Goal: Task Accomplishment & Management: Manage account settings

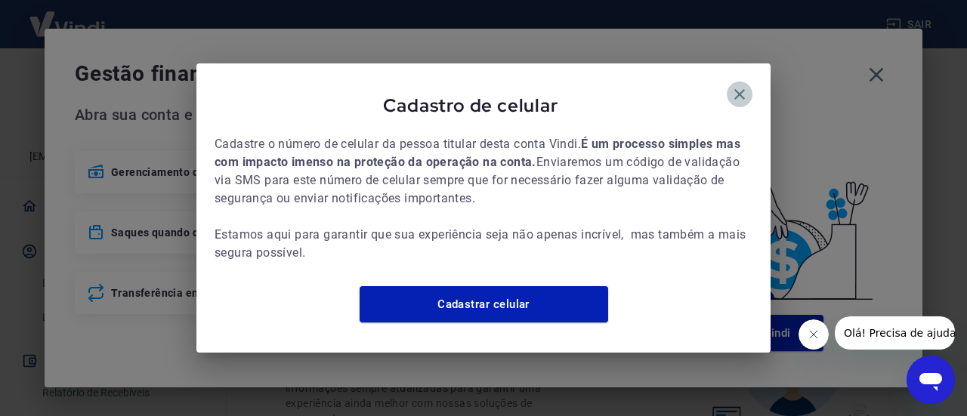
click at [739, 85] on icon "button" at bounding box center [739, 94] width 18 height 18
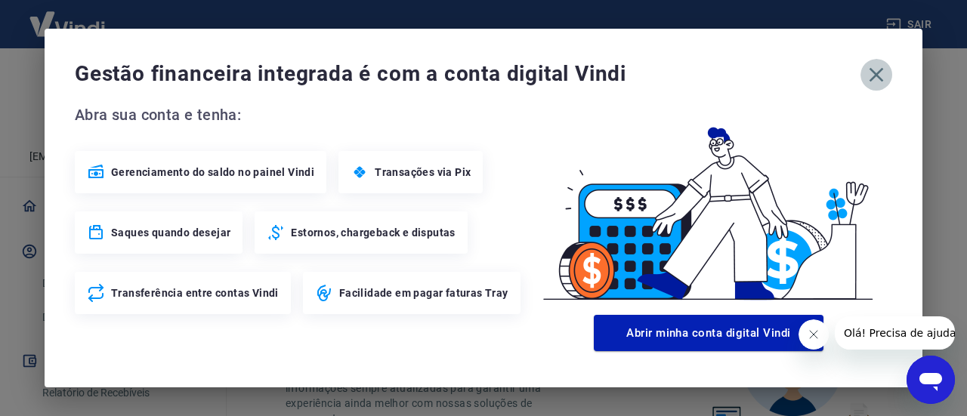
click at [872, 72] on icon "button" at bounding box center [876, 75] width 14 height 14
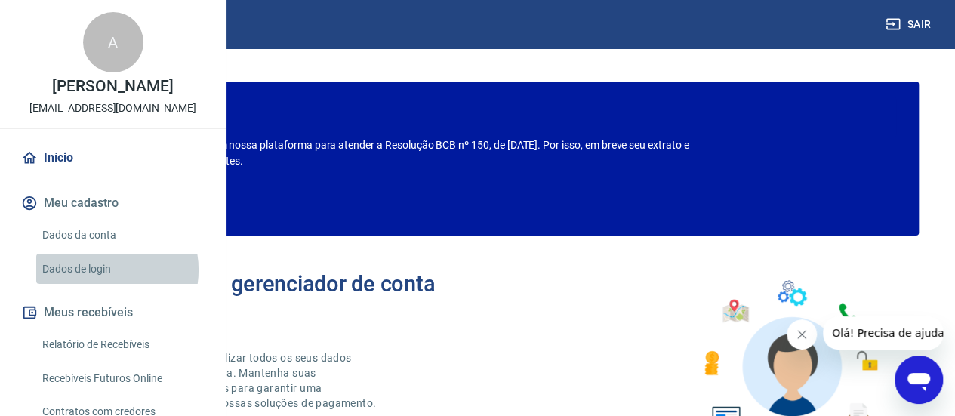
click at [103, 285] on link "Dados de login" at bounding box center [121, 269] width 171 height 31
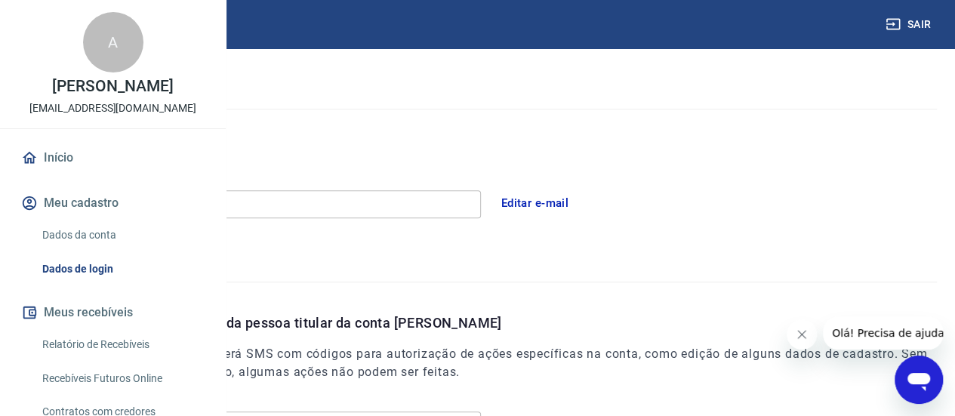
scroll to position [352, 0]
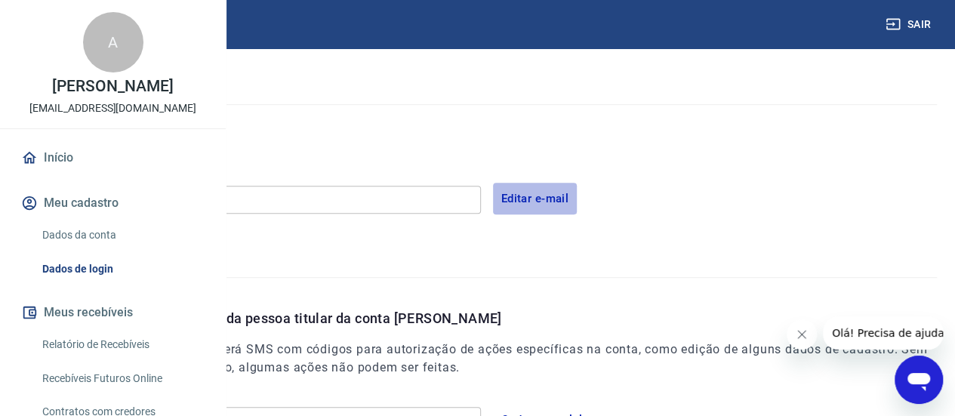
click at [578, 195] on button "Editar e-mail" at bounding box center [535, 199] width 85 height 32
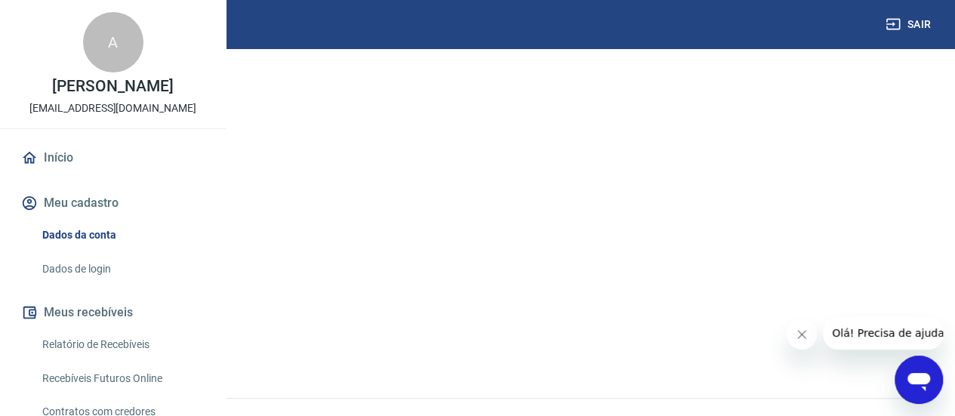
scroll to position [252, 0]
click at [134, 339] on link "Verificar celular" at bounding box center [76, 341] width 116 height 31
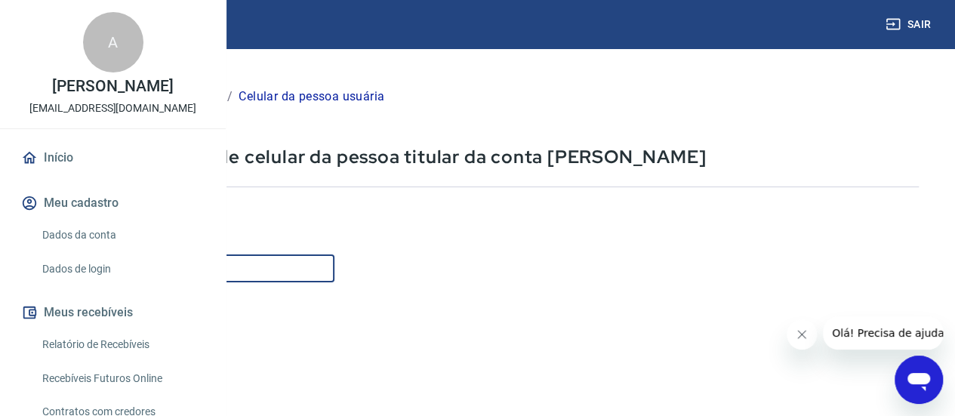
click at [335, 265] on input "Celular" at bounding box center [188, 269] width 292 height 28
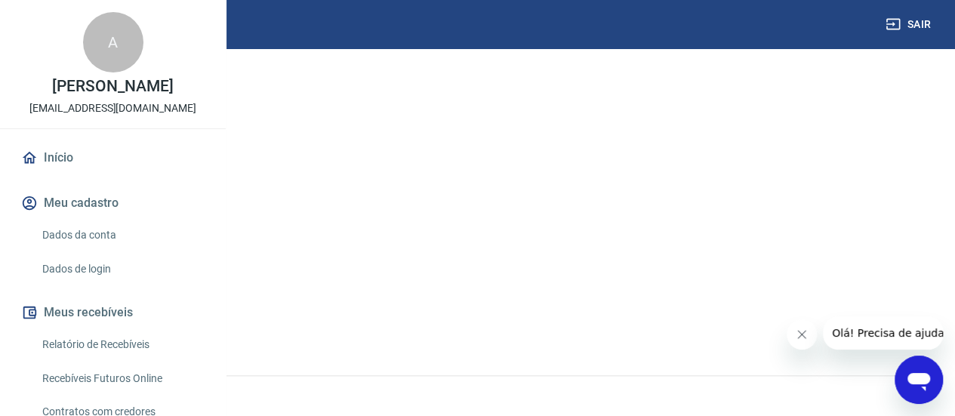
scroll to position [298, 0]
type input "(11) 99448-2689"
click at [120, 318] on button "Verificar" at bounding box center [81, 317] width 78 height 31
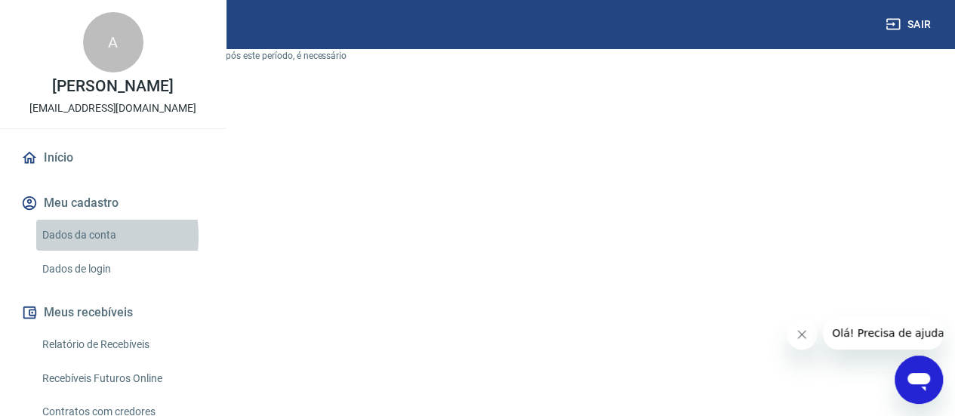
click at [67, 251] on link "Dados da conta" at bounding box center [121, 235] width 171 height 31
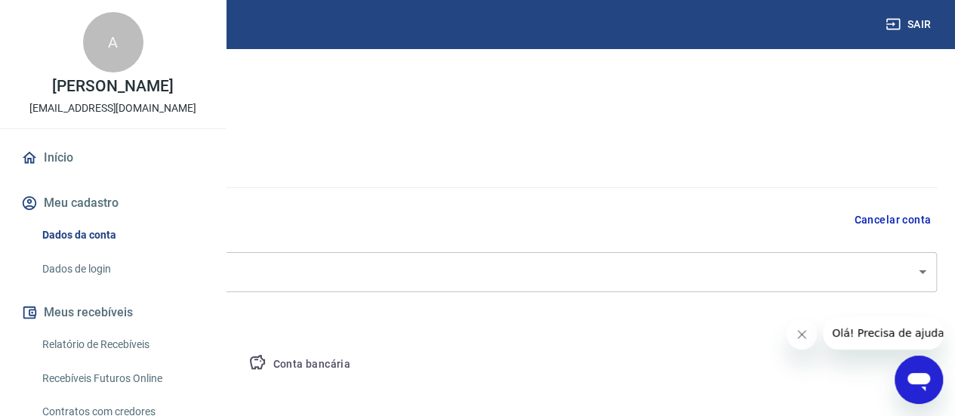
select select "GO"
select select "business"
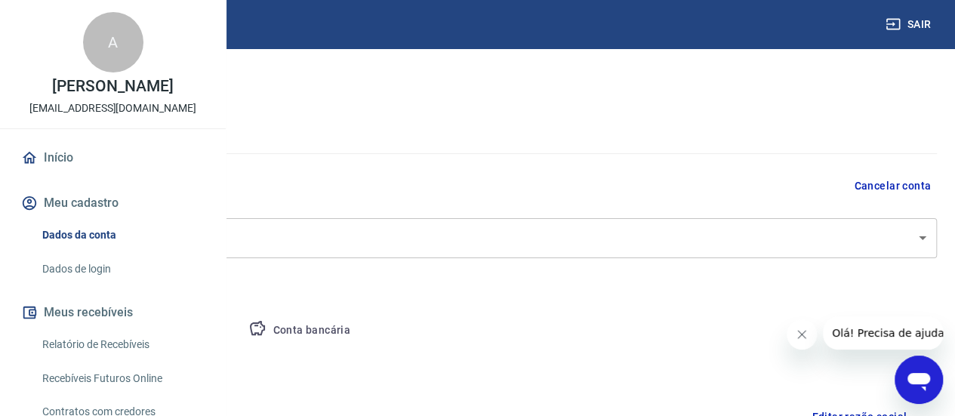
scroll to position [17, 0]
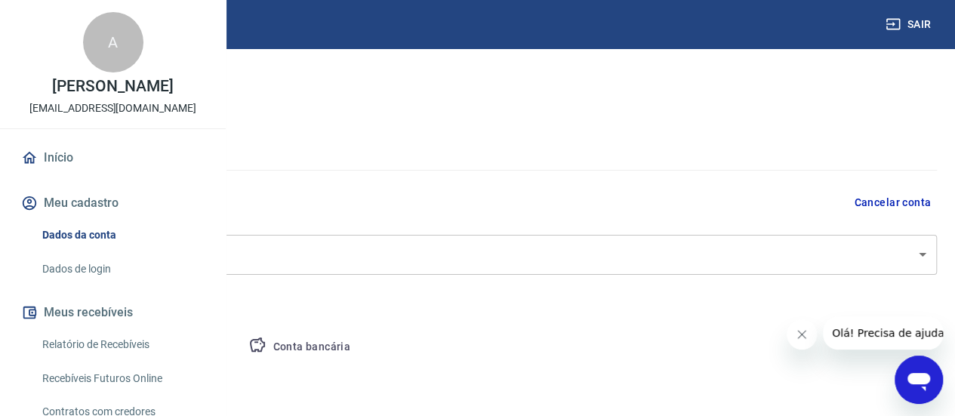
click at [100, 220] on button "Meu cadastro" at bounding box center [113, 203] width 190 height 33
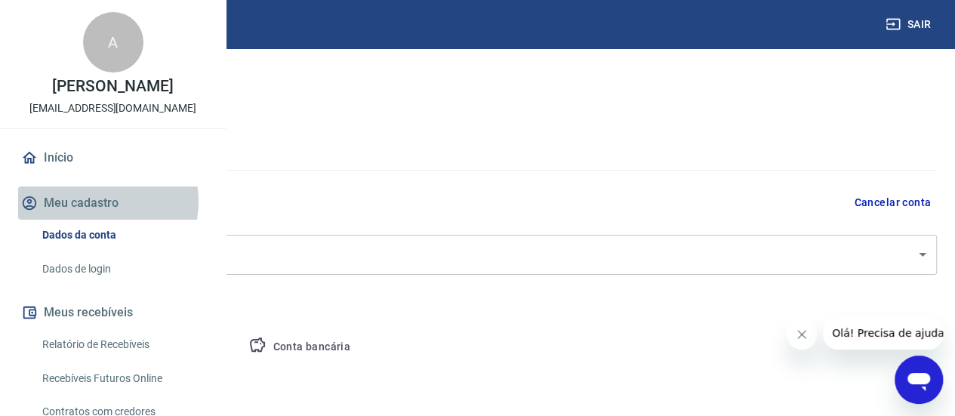
click at [95, 220] on button "Meu cadastro" at bounding box center [113, 203] width 190 height 33
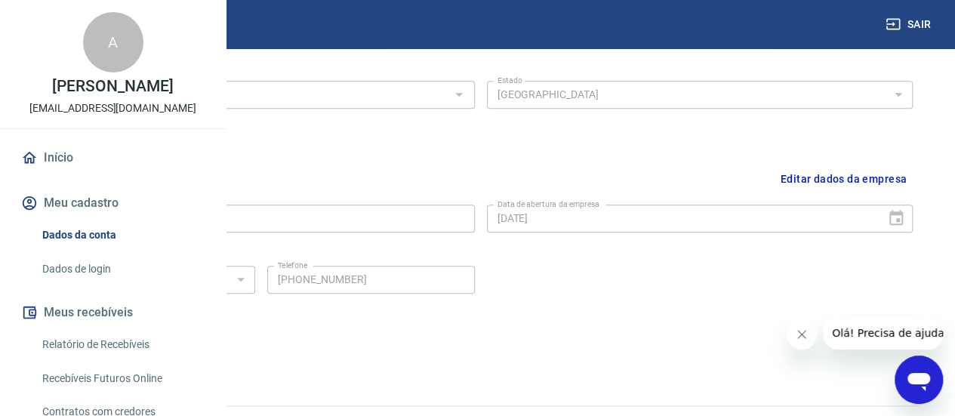
scroll to position [672, 0]
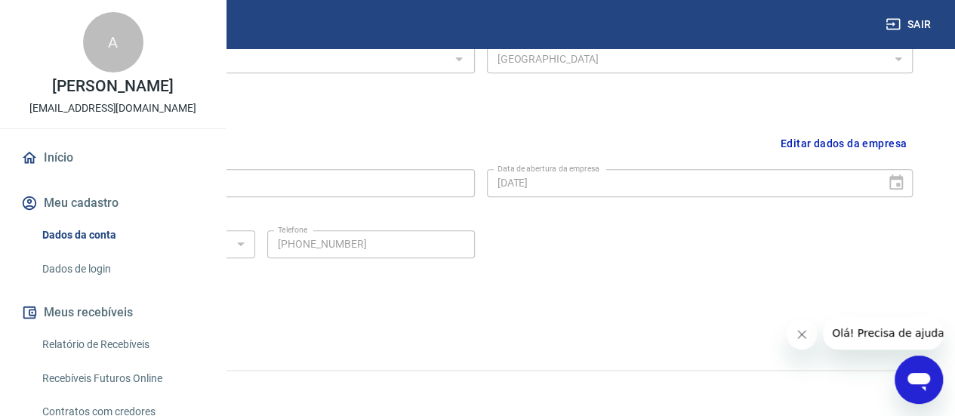
click at [94, 251] on link "Dados da conta" at bounding box center [121, 235] width 171 height 31
click at [69, 285] on link "Dados de login" at bounding box center [121, 269] width 171 height 31
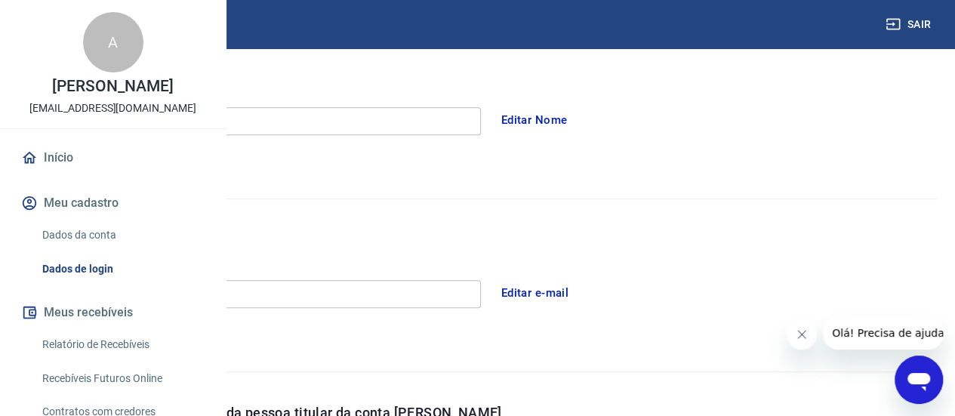
scroll to position [448, 0]
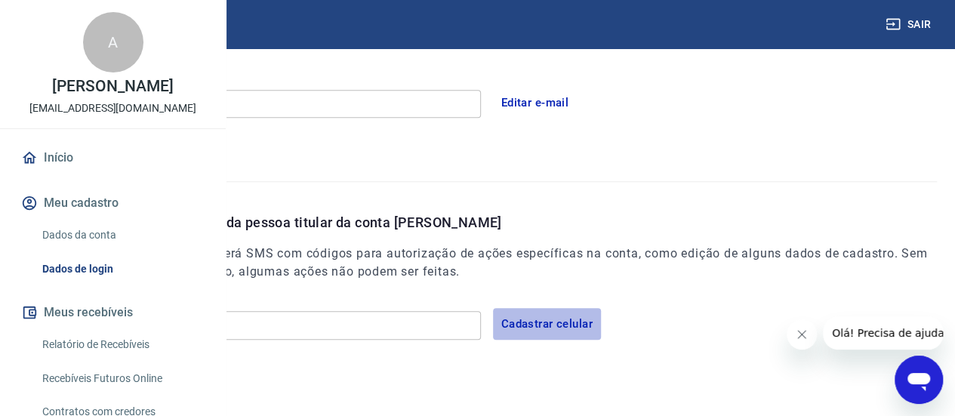
click at [601, 323] on button "Cadastrar celular" at bounding box center [547, 324] width 108 height 32
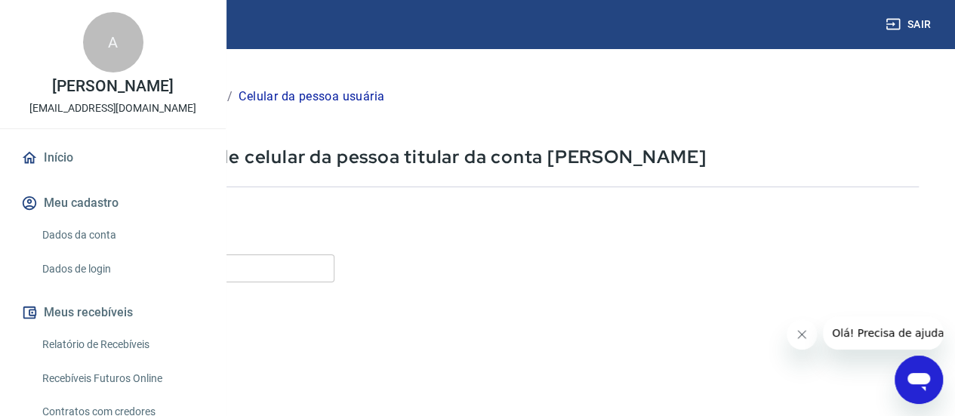
click at [316, 268] on input "Celular" at bounding box center [188, 269] width 292 height 28
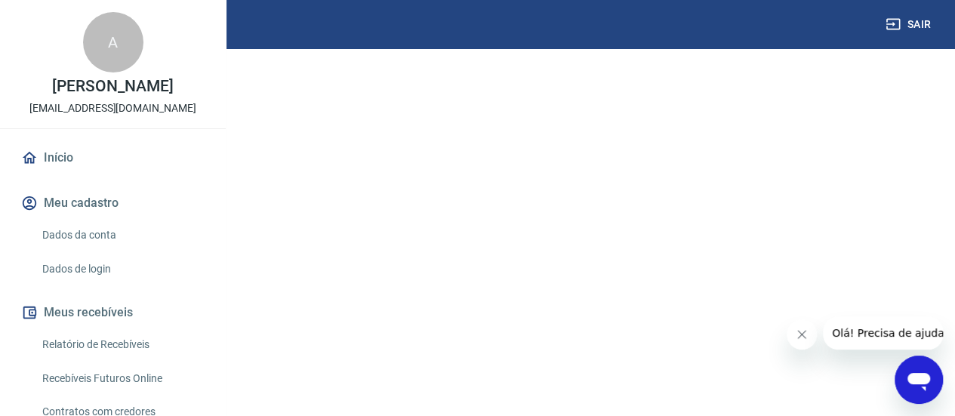
scroll to position [298, 0]
type input "(11) 99448-2689"
click at [126, 324] on button "Continuar" at bounding box center [84, 317] width 84 height 31
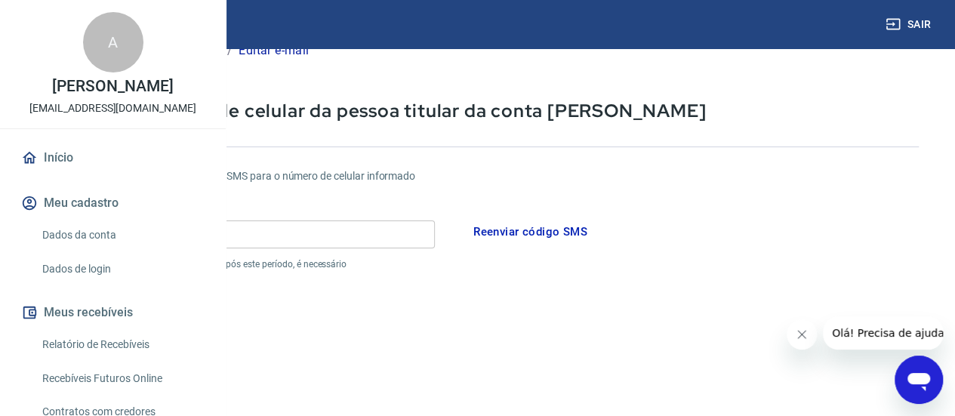
click at [404, 239] on input "Código" at bounding box center [238, 235] width 393 height 28
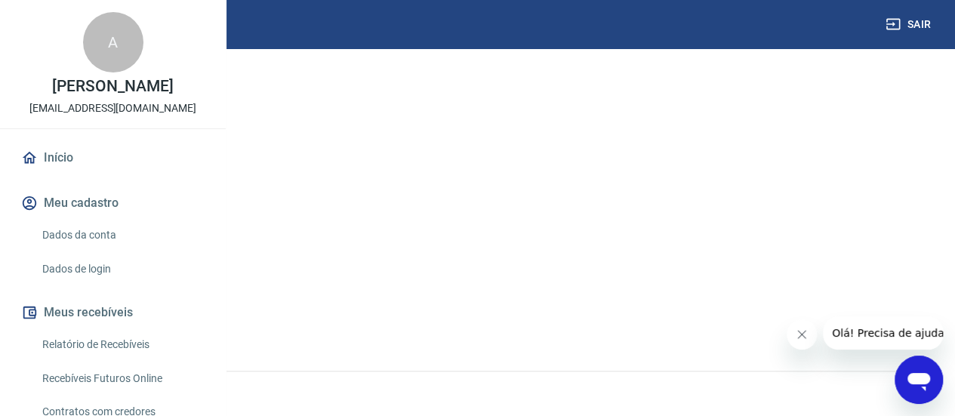
type input "508130"
click at [126, 321] on button "Continuar" at bounding box center [84, 317] width 84 height 31
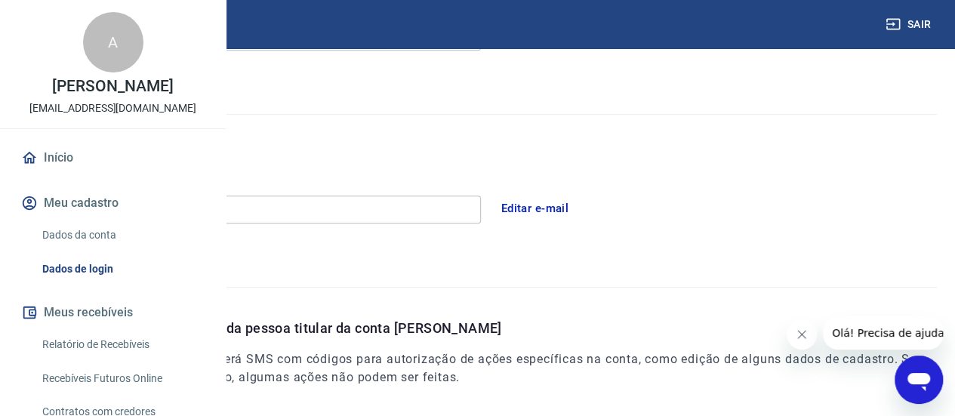
scroll to position [298, 0]
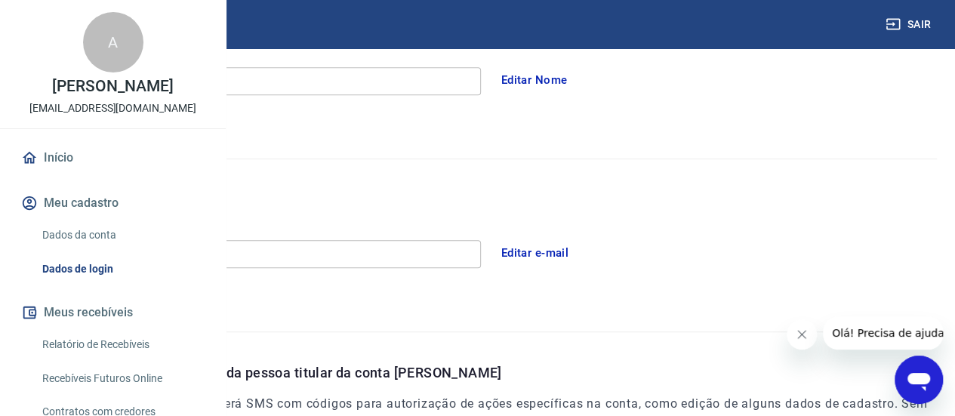
click at [578, 250] on button "Editar e-mail" at bounding box center [535, 253] width 85 height 32
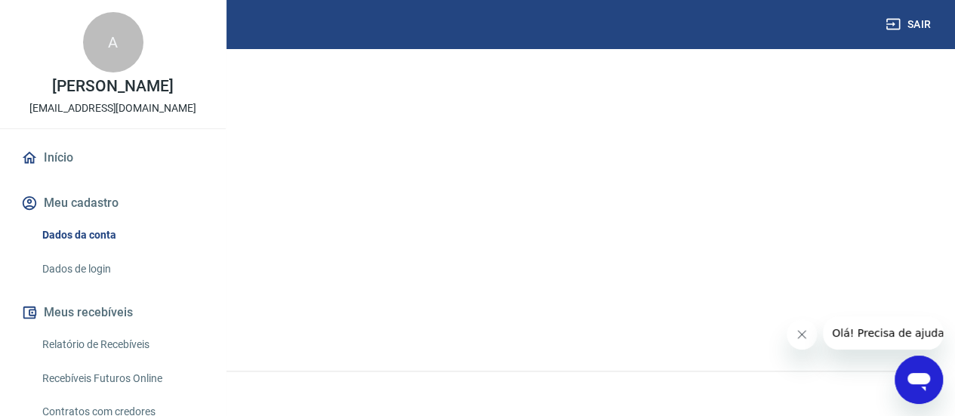
click at [102, 319] on link "Continuar" at bounding box center [60, 317] width 84 height 31
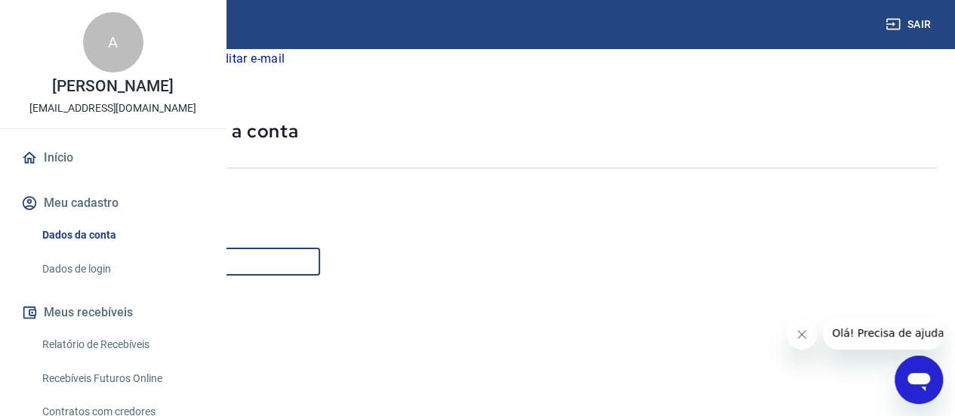
click at [301, 256] on input "E-mail" at bounding box center [169, 262] width 302 height 28
click at [320, 260] on input "E-mail" at bounding box center [169, 262] width 302 height 28
click at [284, 256] on input "E-mail" at bounding box center [169, 262] width 302 height 28
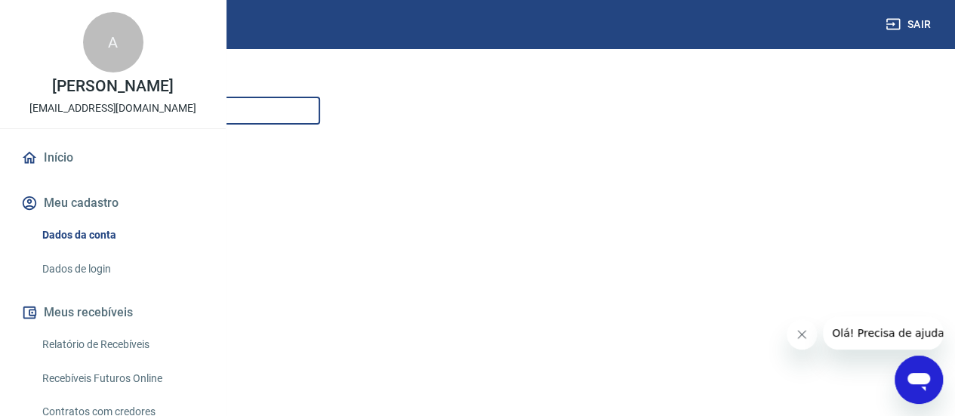
scroll to position [323, 0]
type input "boletoslocacao@hpeautos.com.br"
click at [102, 316] on button "Continuar" at bounding box center [60, 317] width 84 height 31
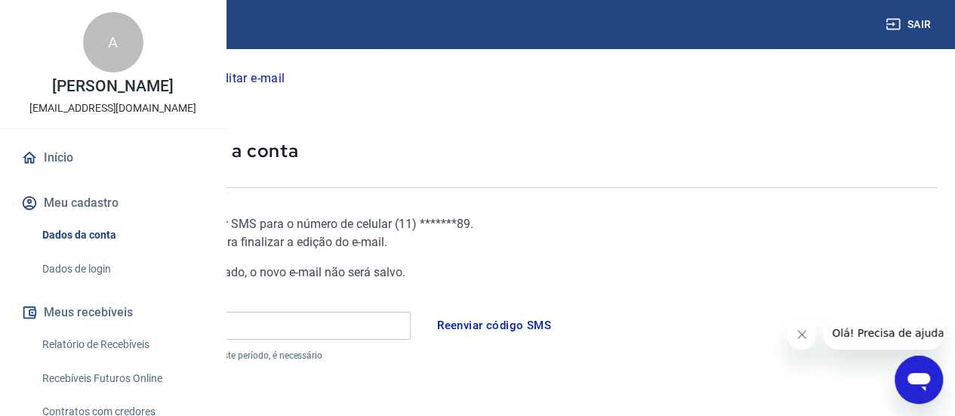
scroll to position [50, 0]
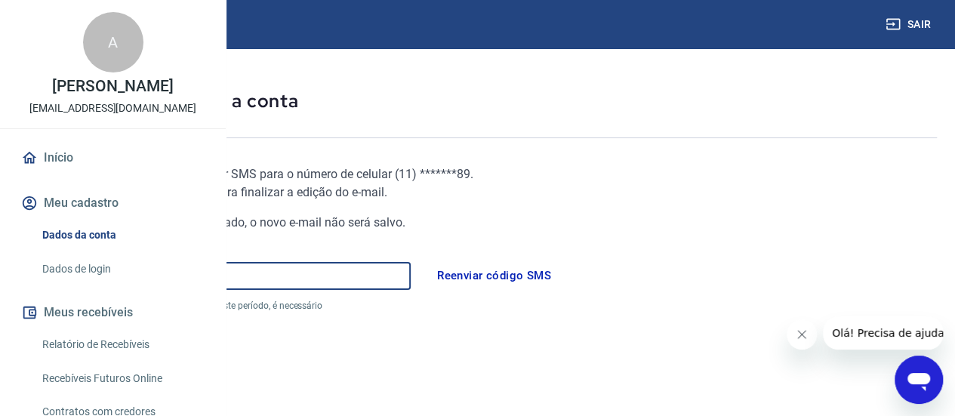
click at [382, 277] on input "Código" at bounding box center [214, 276] width 393 height 28
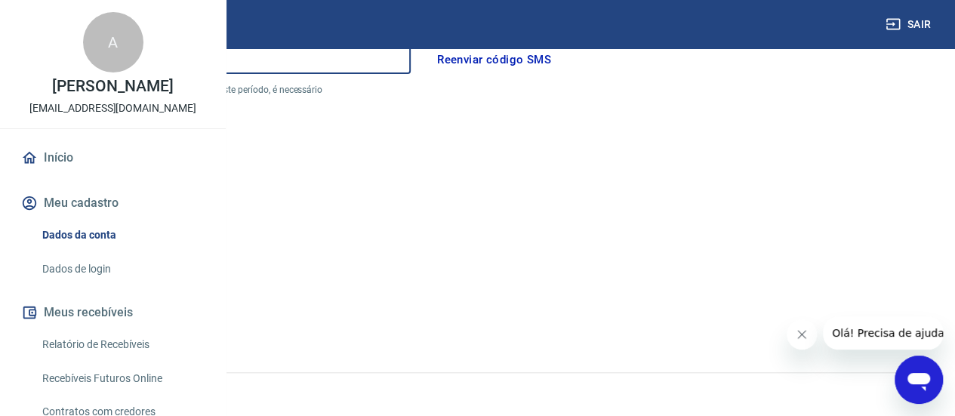
scroll to position [279, 0]
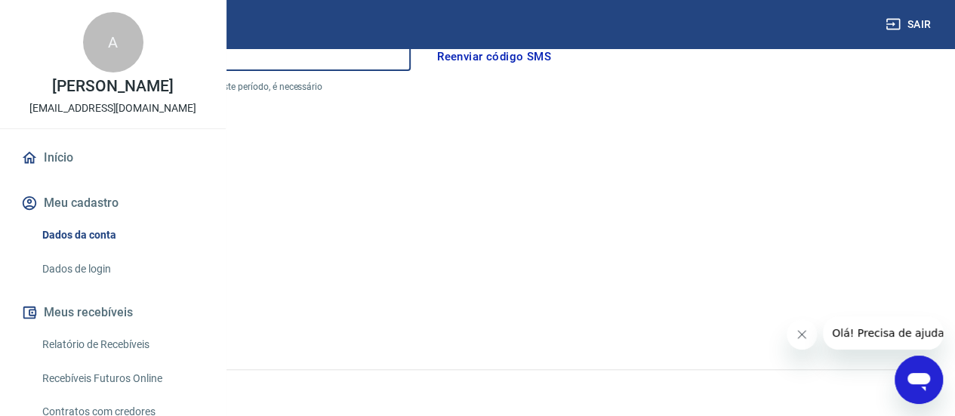
type input "802435"
click at [102, 316] on button "Continuar" at bounding box center [60, 316] width 84 height 31
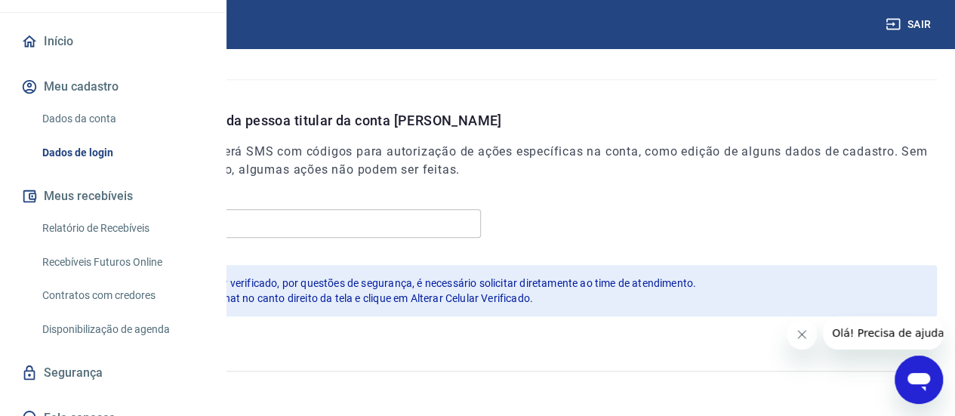
scroll to position [183, 0]
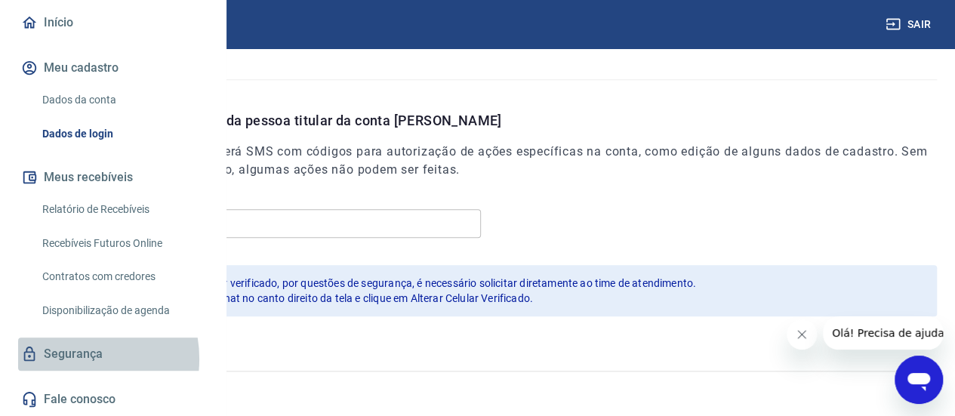
click at [73, 359] on link "Segurança" at bounding box center [113, 354] width 190 height 33
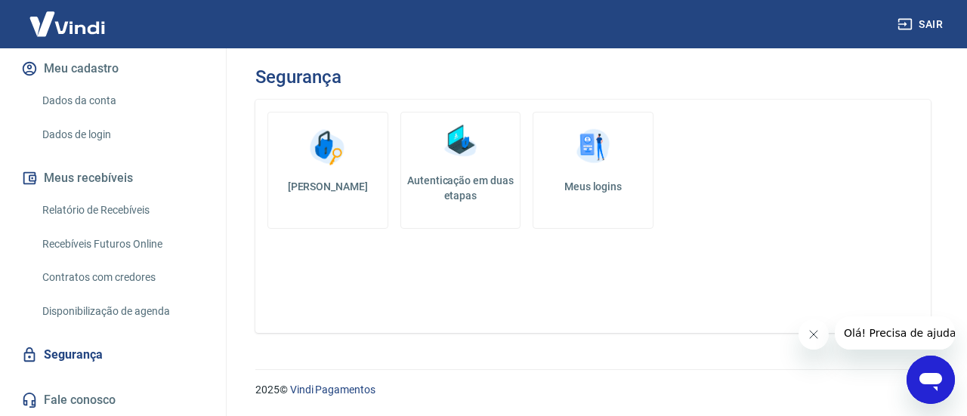
click at [603, 165] on img at bounding box center [592, 147] width 45 height 45
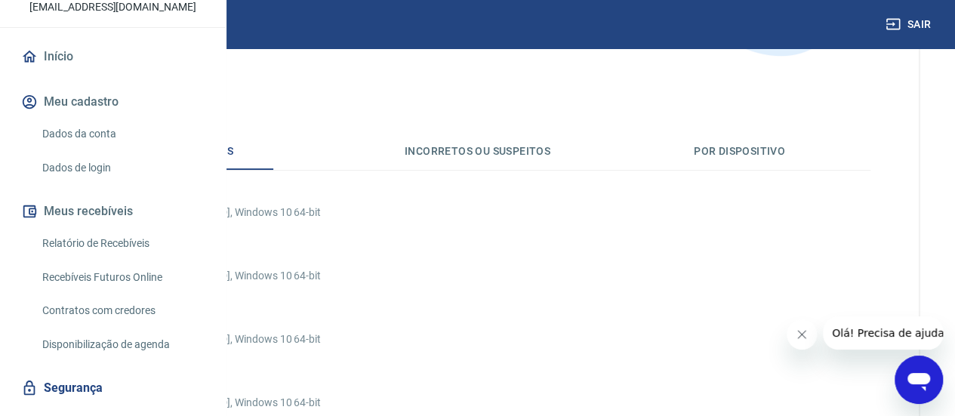
scroll to position [70, 0]
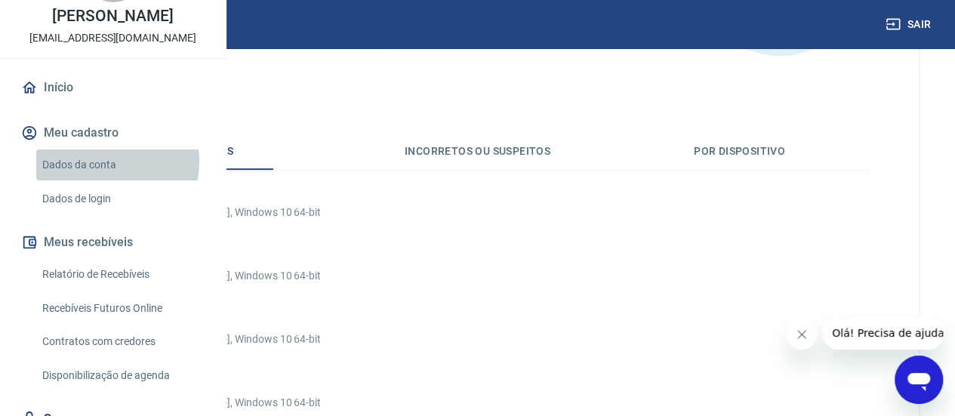
click at [108, 181] on link "Dados da conta" at bounding box center [121, 165] width 171 height 31
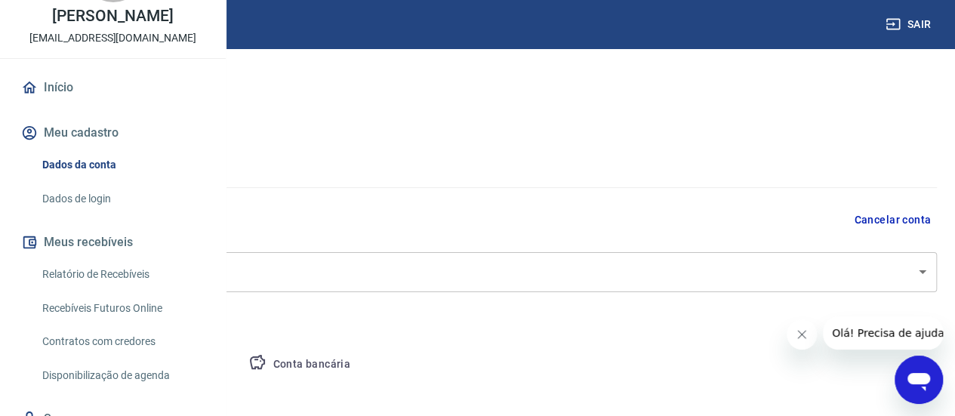
select select "GO"
select select "business"
click at [95, 215] on link "Dados de login" at bounding box center [121, 199] width 171 height 31
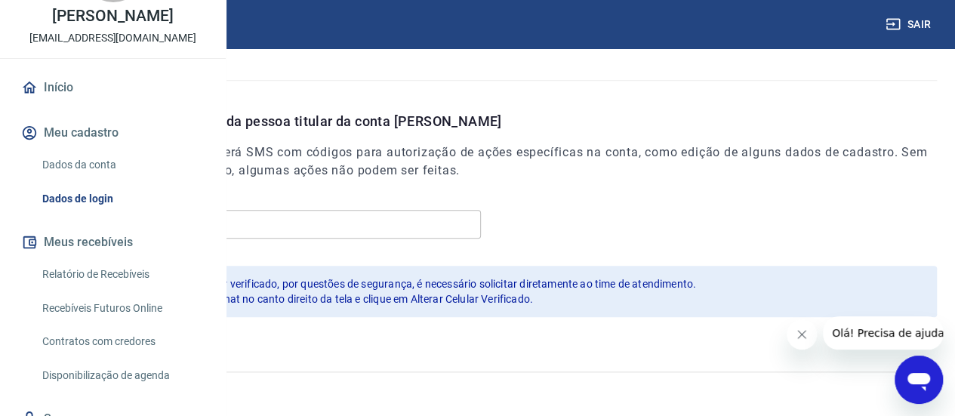
scroll to position [550, 0]
click at [639, 241] on div "Celular (11) 99448-2689 Celular Para alterar o número de celular verificado, po…" at bounding box center [486, 268] width 901 height 131
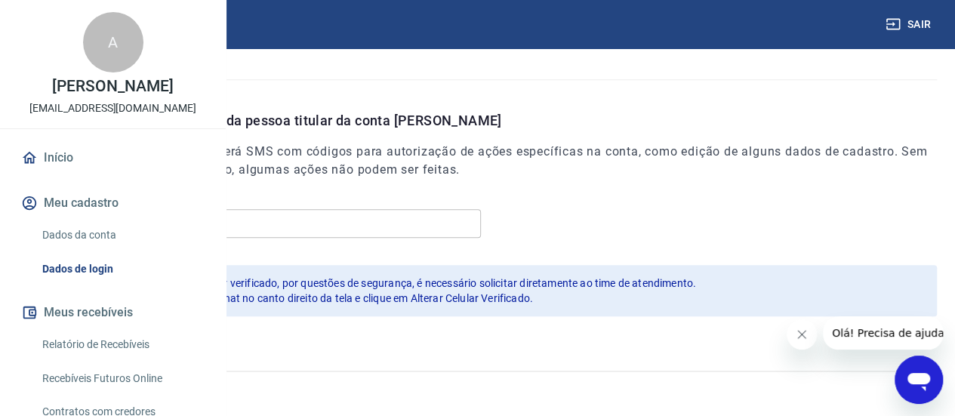
click at [68, 174] on link "Início" at bounding box center [113, 157] width 190 height 33
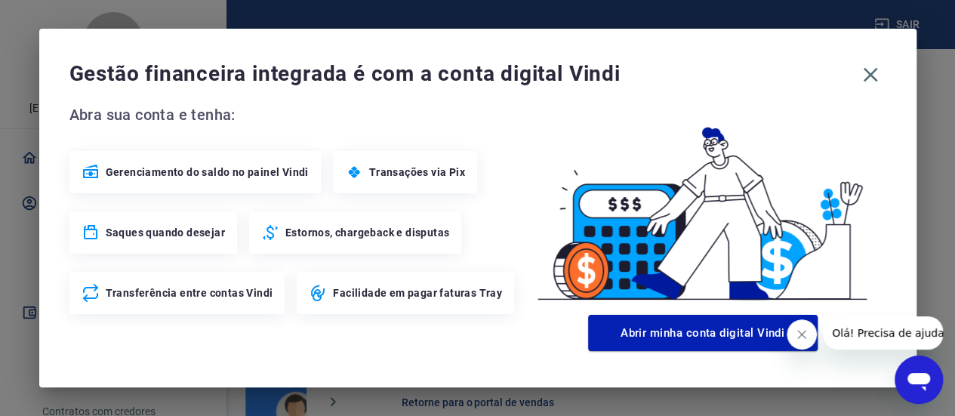
scroll to position [978, 0]
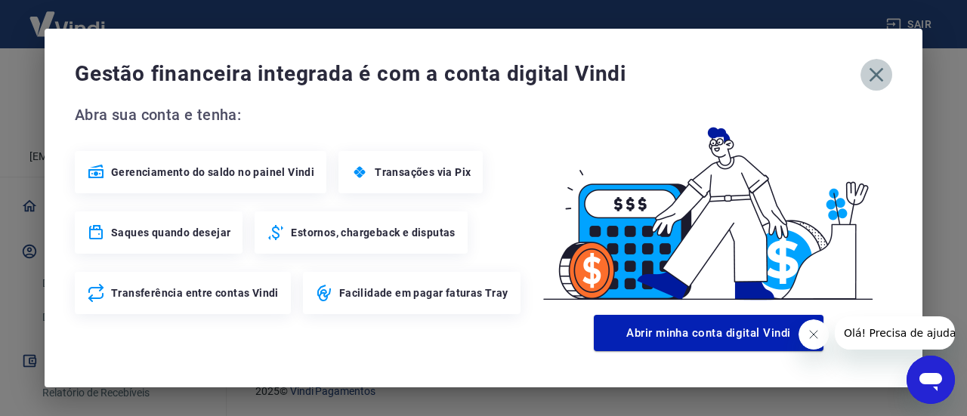
click at [876, 70] on icon "button" at bounding box center [876, 75] width 24 height 24
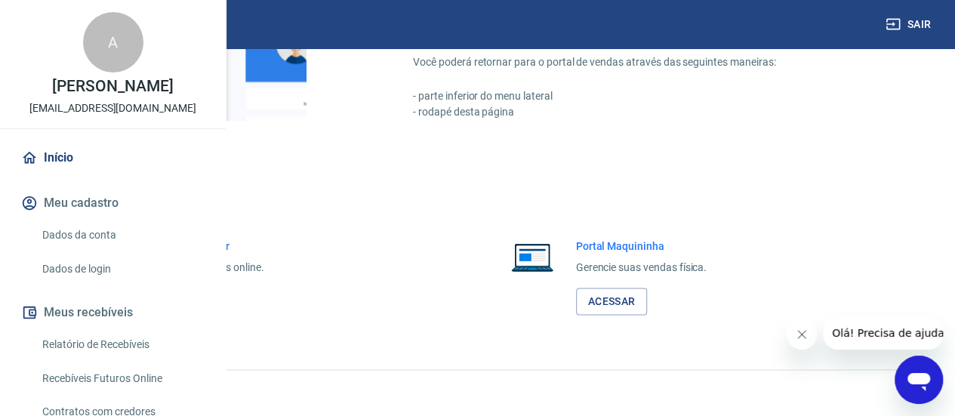
click at [202, 298] on link "Acessar" at bounding box center [166, 302] width 72 height 28
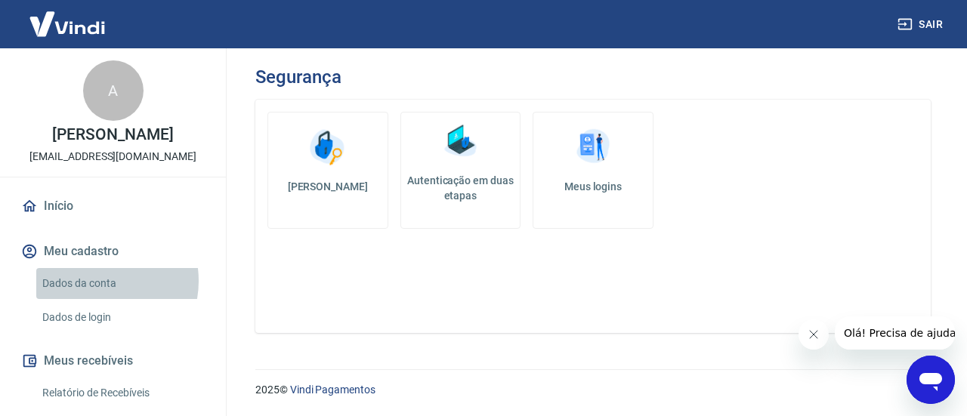
click at [94, 281] on link "Dados da conta" at bounding box center [121, 283] width 171 height 31
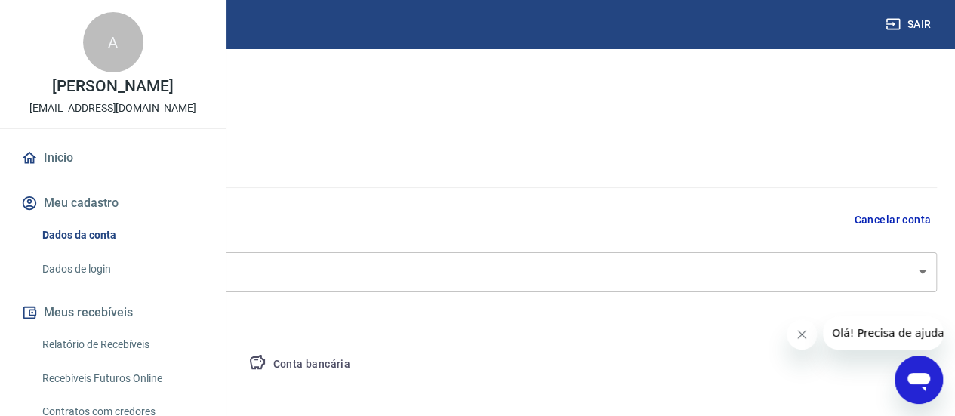
select select "GO"
select select "business"
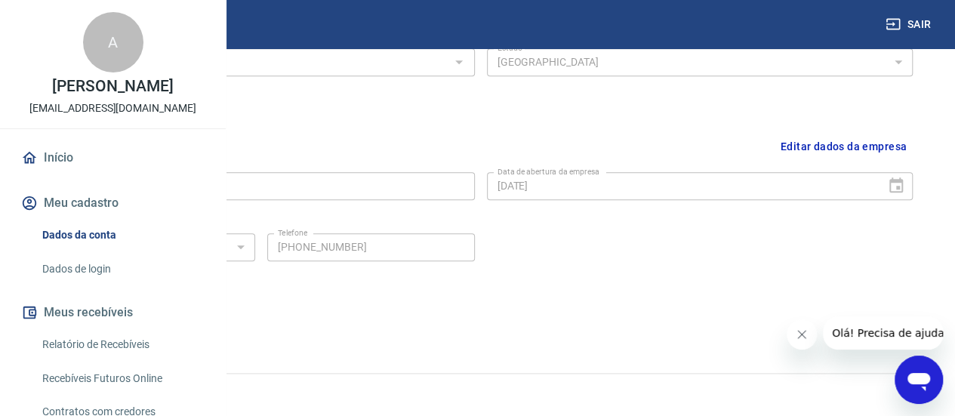
scroll to position [672, 0]
click at [99, 285] on link "Dados de login" at bounding box center [121, 269] width 171 height 31
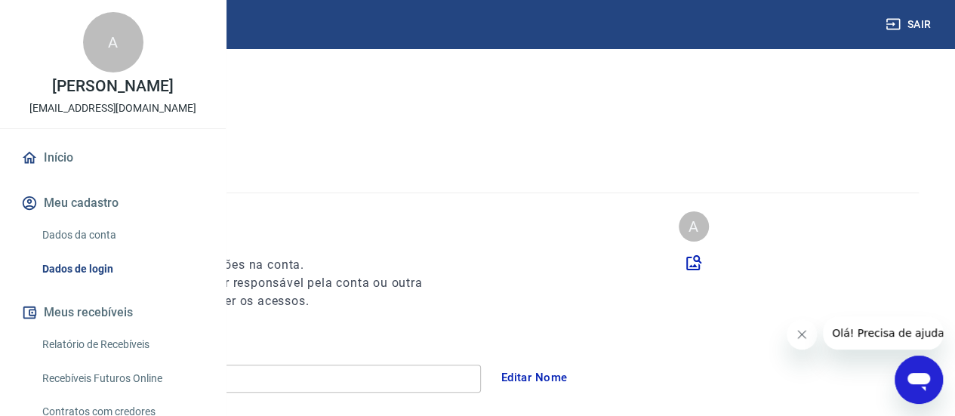
click at [909, 23] on button "Sair" at bounding box center [910, 25] width 54 height 28
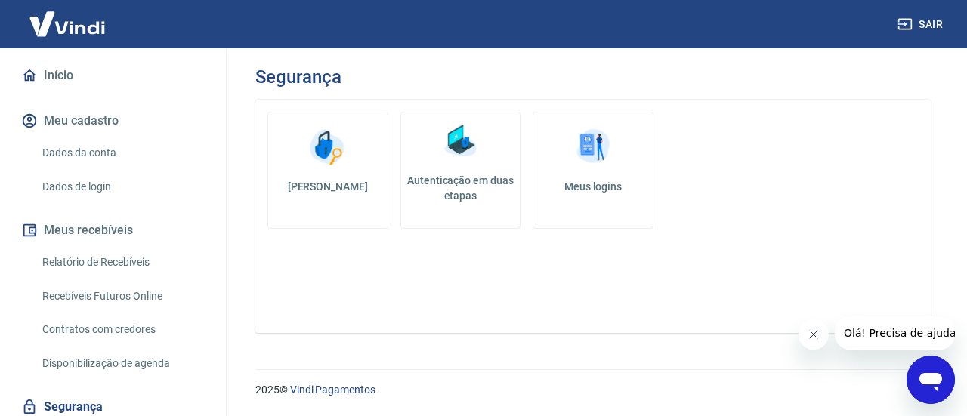
scroll to position [202, 0]
